Goal: Information Seeking & Learning: Learn about a topic

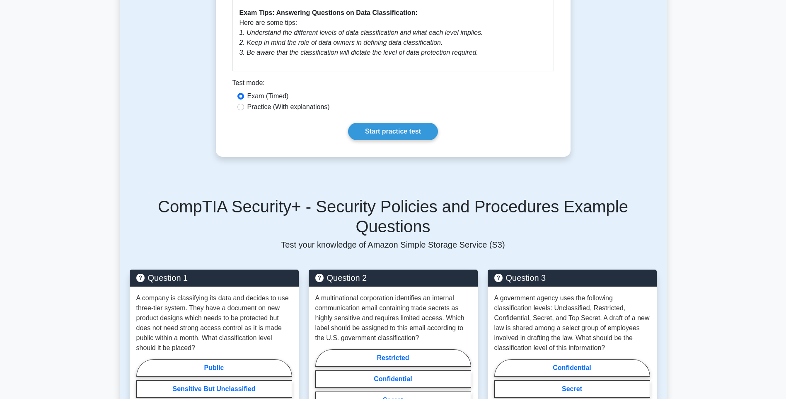
scroll to position [485, 0]
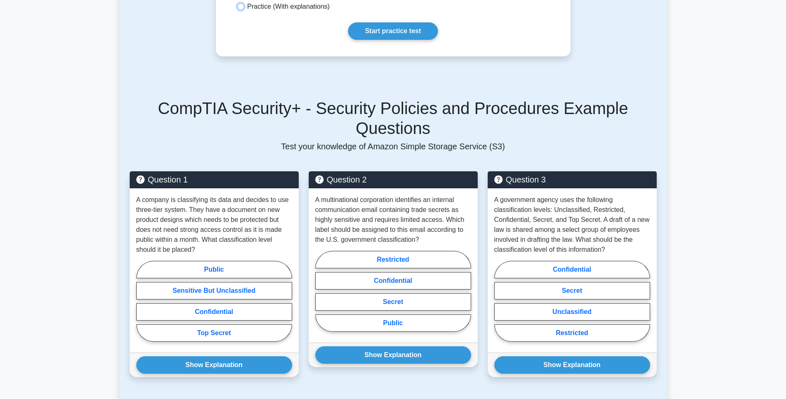
click at [240, 8] on input "Practice (With explanations)" at bounding box center [240, 6] width 7 height 7
radio input "true"
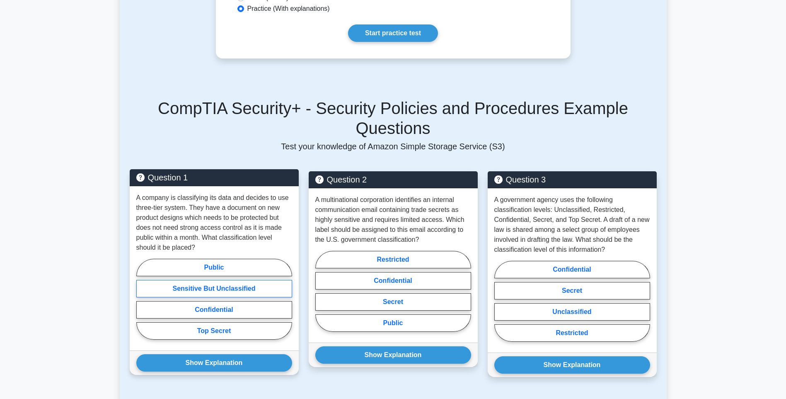
click at [217, 280] on label "Sensitive But Unclassified" at bounding box center [214, 288] width 156 height 17
click at [142, 299] on input "Sensitive But Unclassified" at bounding box center [138, 301] width 5 height 5
radio input "true"
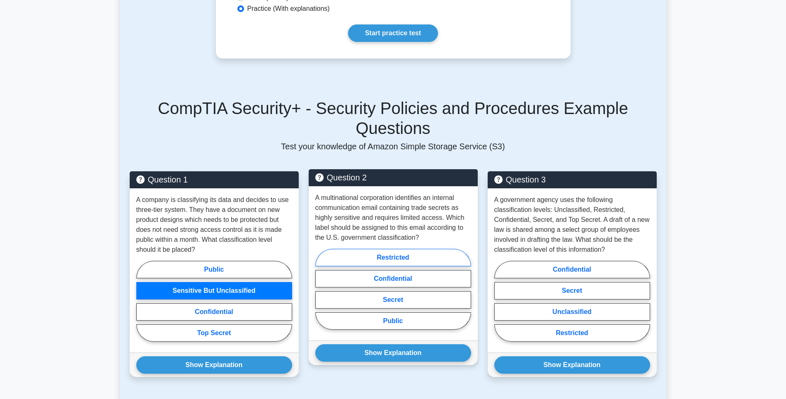
click at [360, 249] on label "Restricted" at bounding box center [393, 257] width 156 height 17
click at [321, 289] on input "Restricted" at bounding box center [317, 291] width 5 height 5
radio input "true"
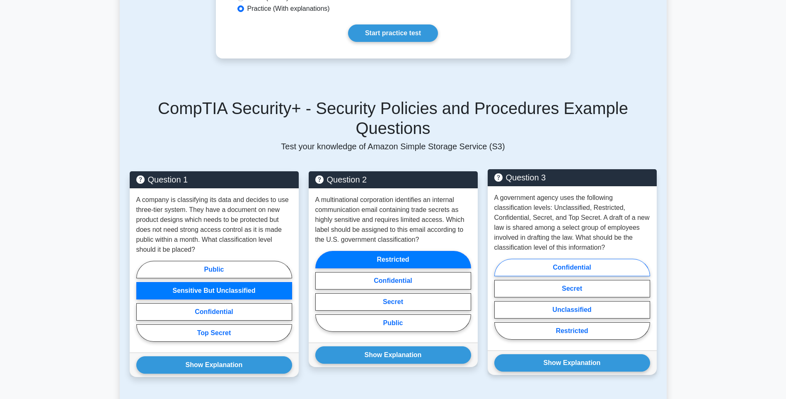
click at [571, 259] on label "Confidential" at bounding box center [572, 267] width 156 height 17
click at [500, 299] on input "Confidential" at bounding box center [496, 301] width 5 height 5
radio input "true"
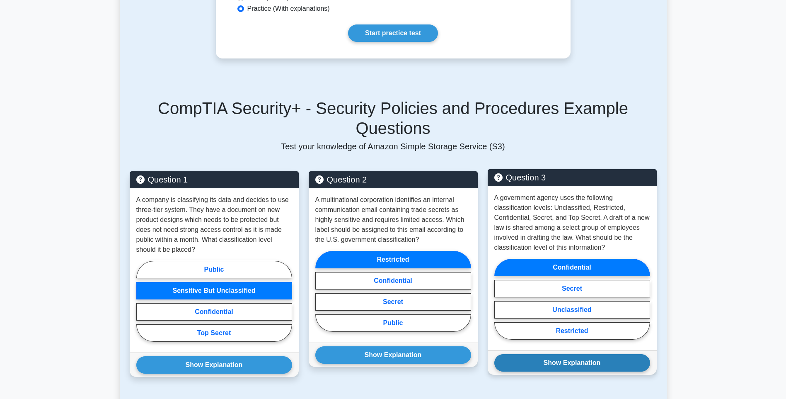
click at [534, 319] on button "Show Explanation" at bounding box center [572, 362] width 156 height 17
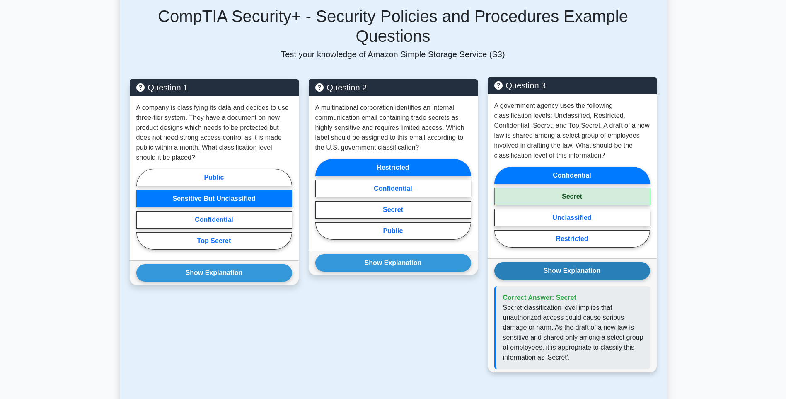
scroll to position [578, 0]
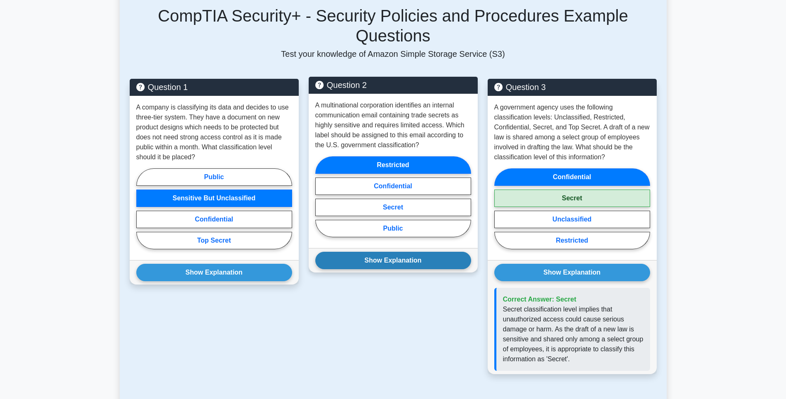
click at [418, 251] on button "Show Explanation" at bounding box center [393, 259] width 156 height 17
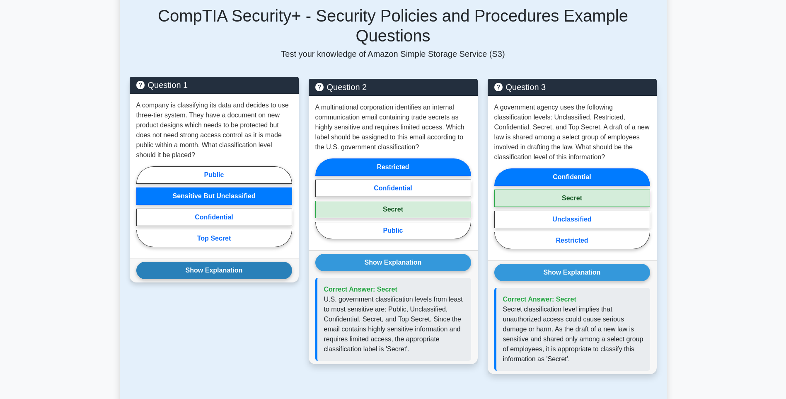
click at [254, 261] on button "Show Explanation" at bounding box center [214, 269] width 156 height 17
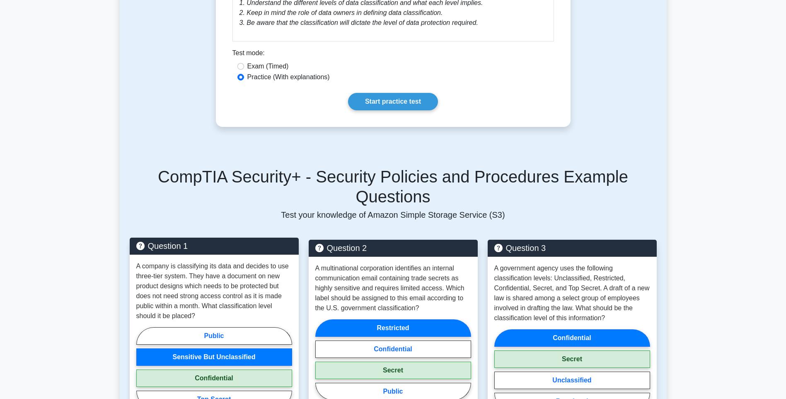
scroll to position [416, 0]
